Goal: Transaction & Acquisition: Obtain resource

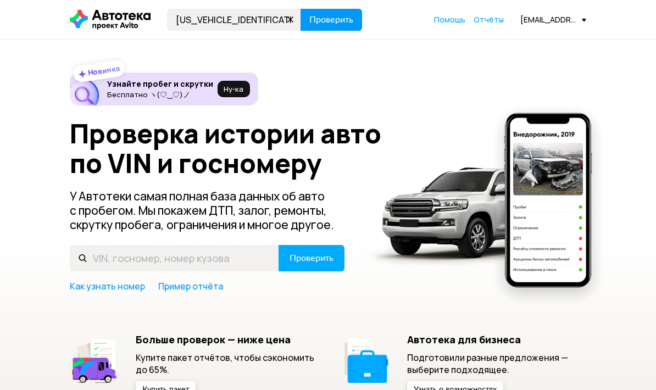
type input "[US_VEHICLE_IDENTIFICATION_NUMBER]"
click at [326, 30] on button "Проверить" at bounding box center [331, 20] width 62 height 22
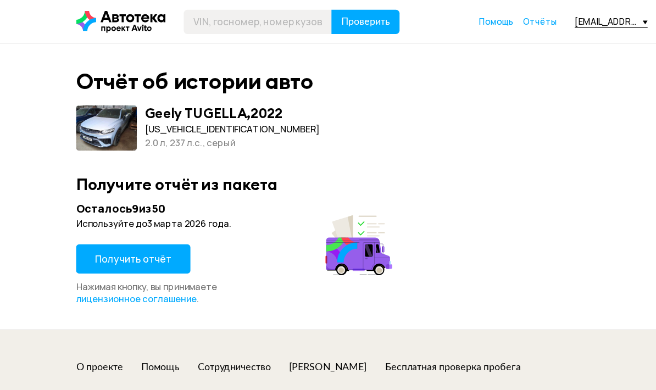
click at [557, 24] on div "[EMAIL_ADDRESS][DOMAIN_NAME]" at bounding box center [553, 19] width 66 height 10
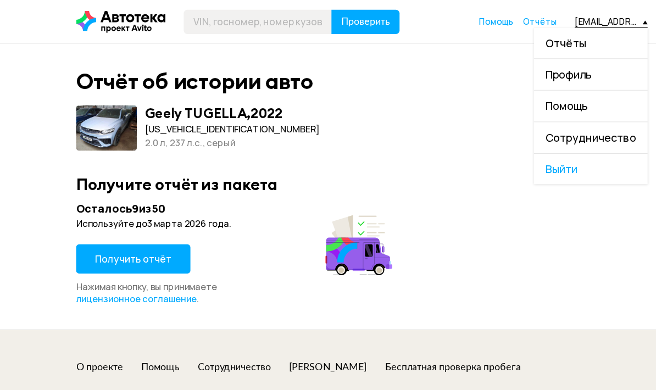
click at [521, 149] on span "Выйти" at bounding box center [534, 153] width 103 height 28
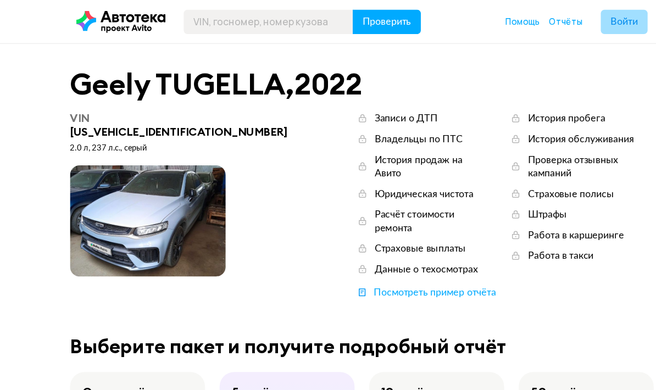
click at [557, 26] on button "Войти" at bounding box center [565, 20] width 42 height 22
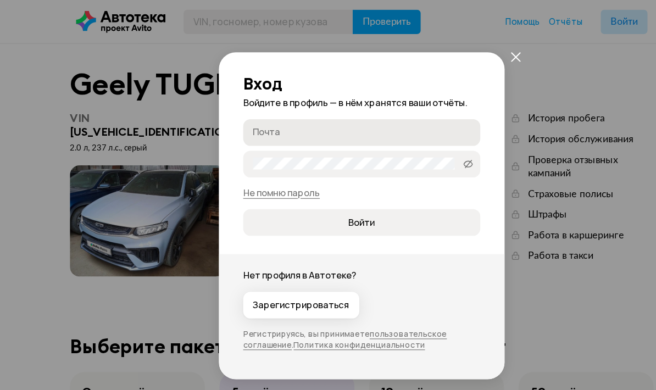
click at [417, 124] on input "Почта" at bounding box center [330, 119] width 200 height 11
type input "[DOMAIN_NAME][EMAIL_ADDRESS][DOMAIN_NAME]"
click at [401, 199] on span "Войти" at bounding box center [328, 201] width 196 height 11
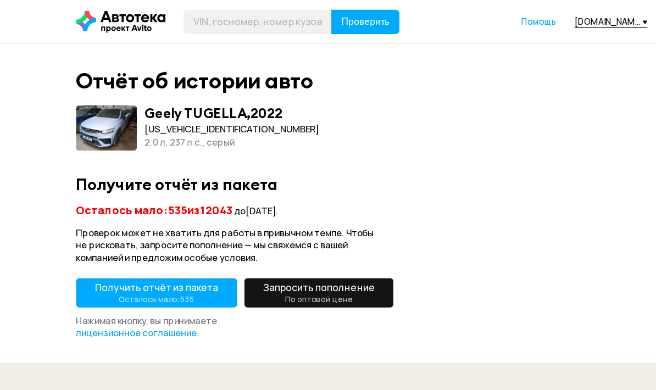
click at [184, 268] on button "Получить отчёт из пакета Осталось мало: 535" at bounding box center [143, 265] width 146 height 26
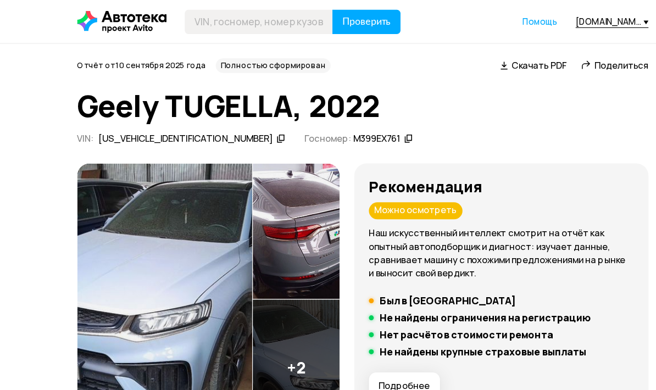
click at [205, 258] on img at bounding box center [149, 271] width 158 height 247
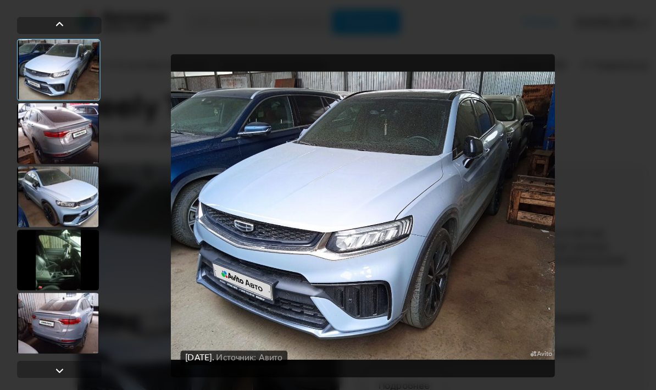
click at [52, 127] on div at bounding box center [52, 120] width 74 height 55
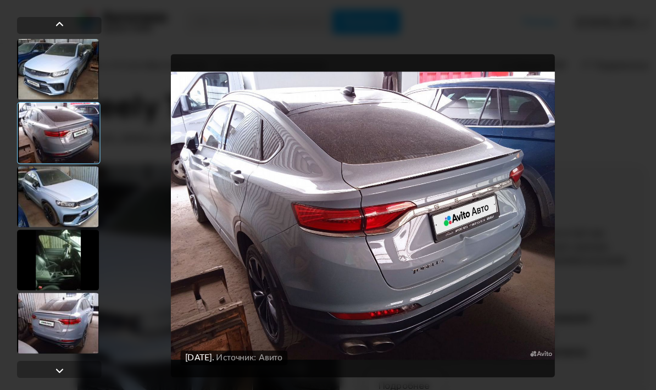
click at [48, 178] on div at bounding box center [52, 177] width 74 height 55
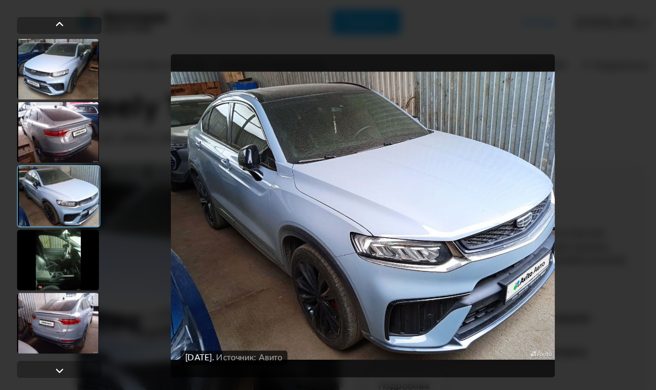
click at [37, 225] on div at bounding box center [52, 235] width 74 height 55
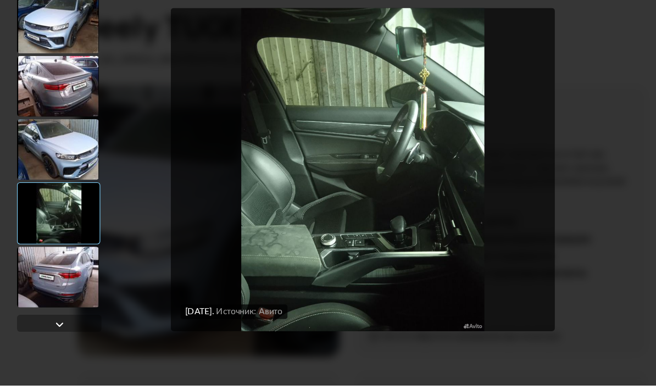
scroll to position [30, 0]
click at [33, 265] on div at bounding box center [52, 292] width 74 height 55
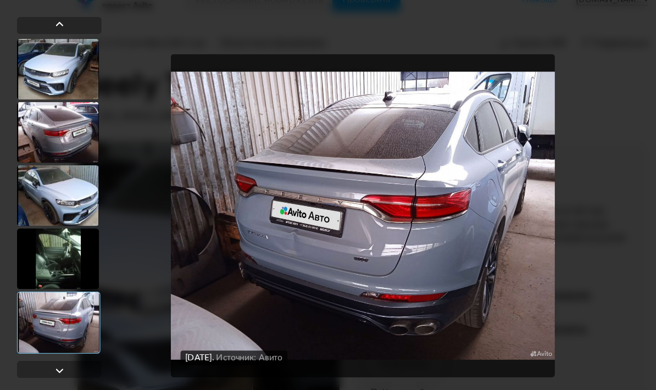
scroll to position [0, 0]
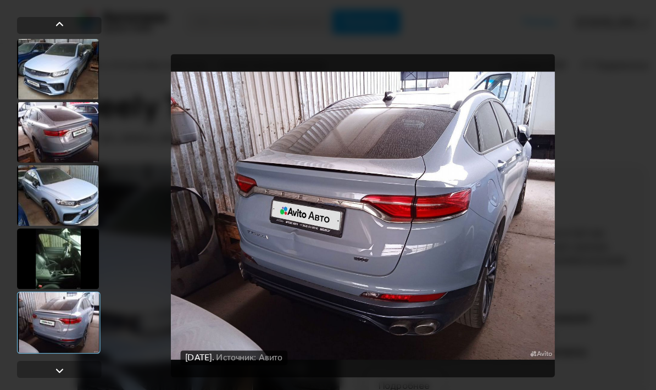
click at [577, 29] on div "[DATE] Источник: Авито [DATE] Источник: Авито [DATE] Источник: Авито [DATE] Ист…" at bounding box center [328, 195] width 562 height 390
